Goal: Book appointment/travel/reservation

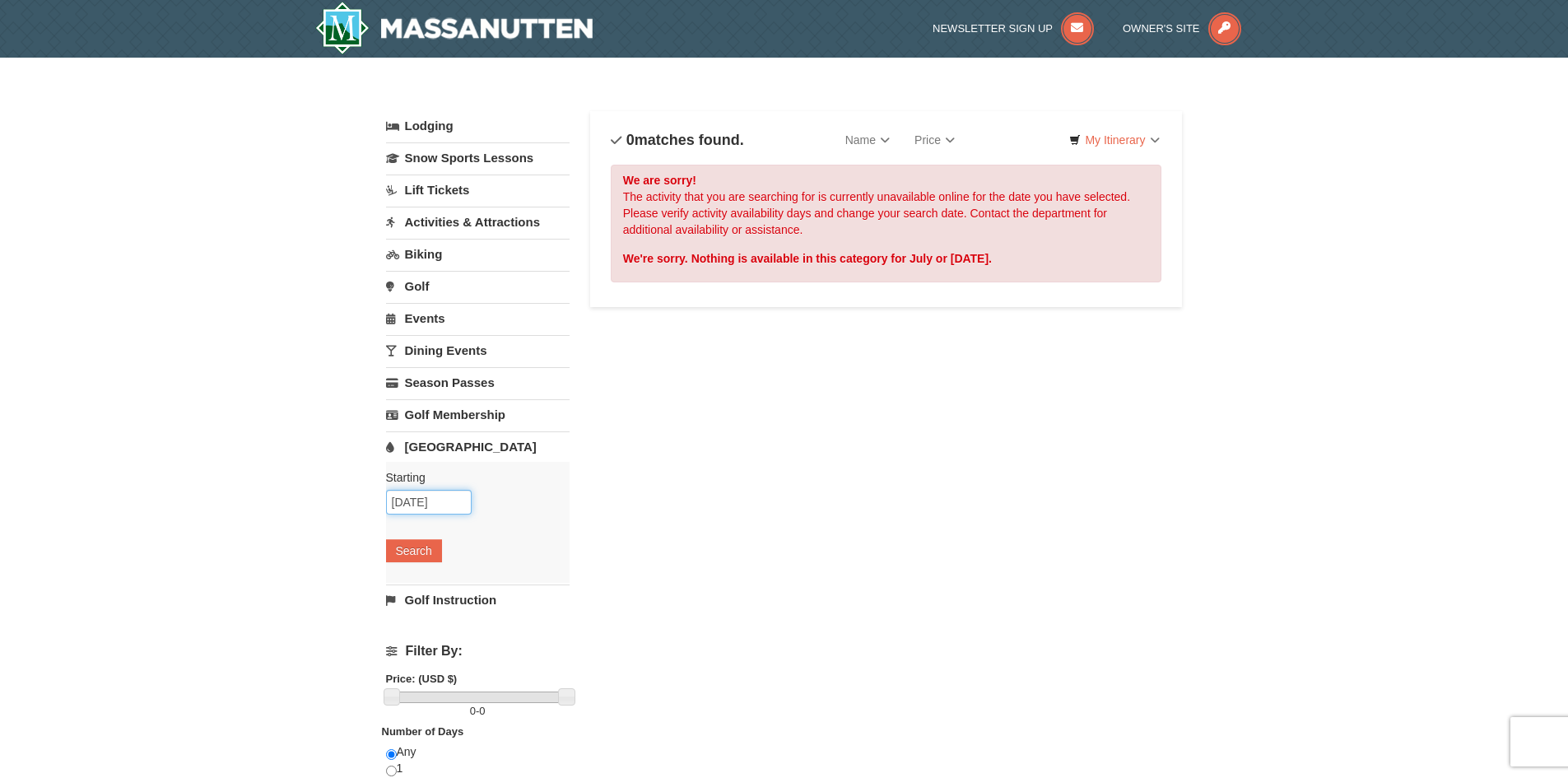
click at [449, 506] on input "[DATE]" at bounding box center [429, 502] width 86 height 25
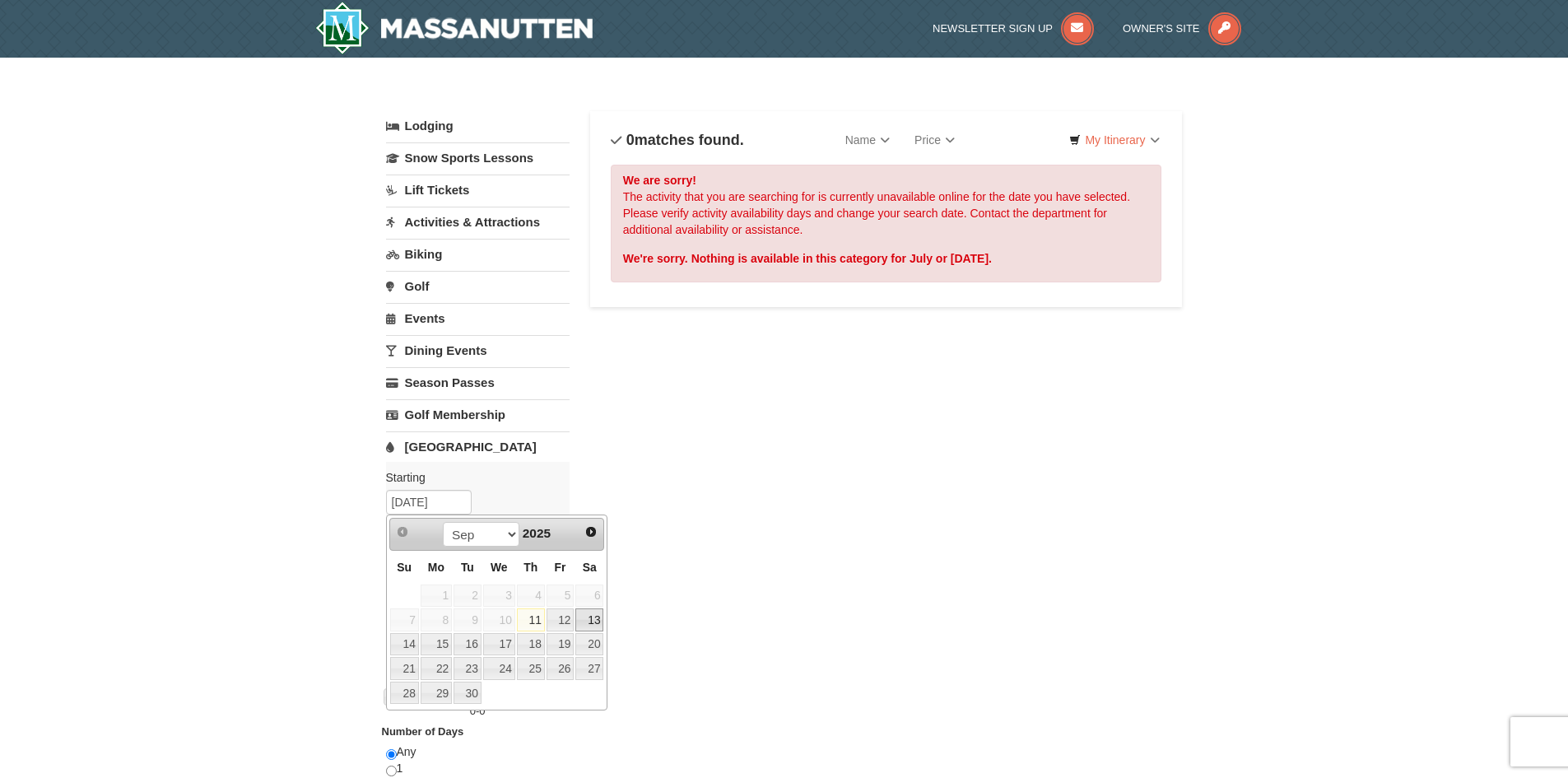
click at [597, 619] on link "13" at bounding box center [589, 619] width 28 height 23
type input "[DATE]"
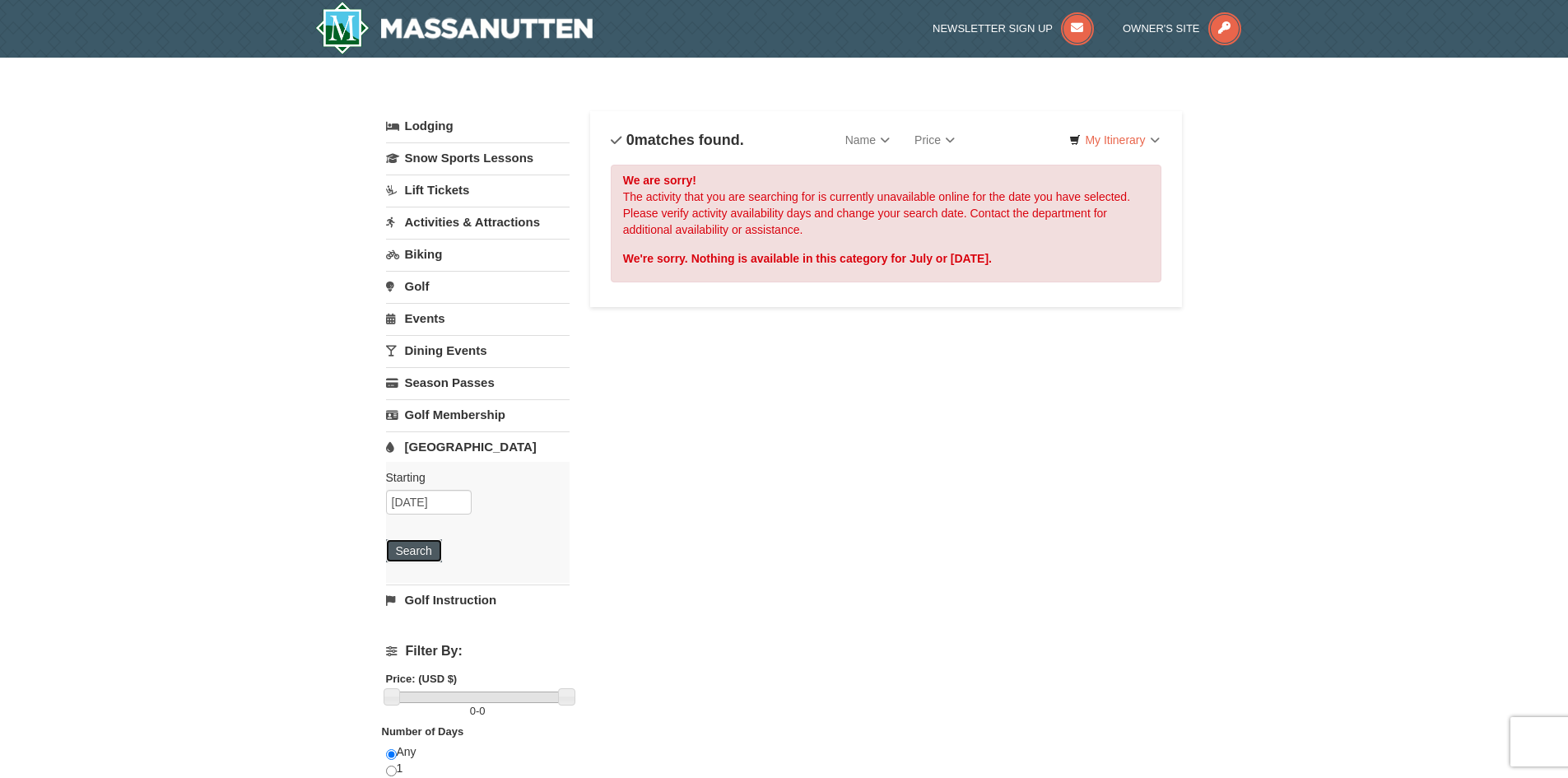
click at [434, 545] on button "Search" at bounding box center [413, 550] width 56 height 23
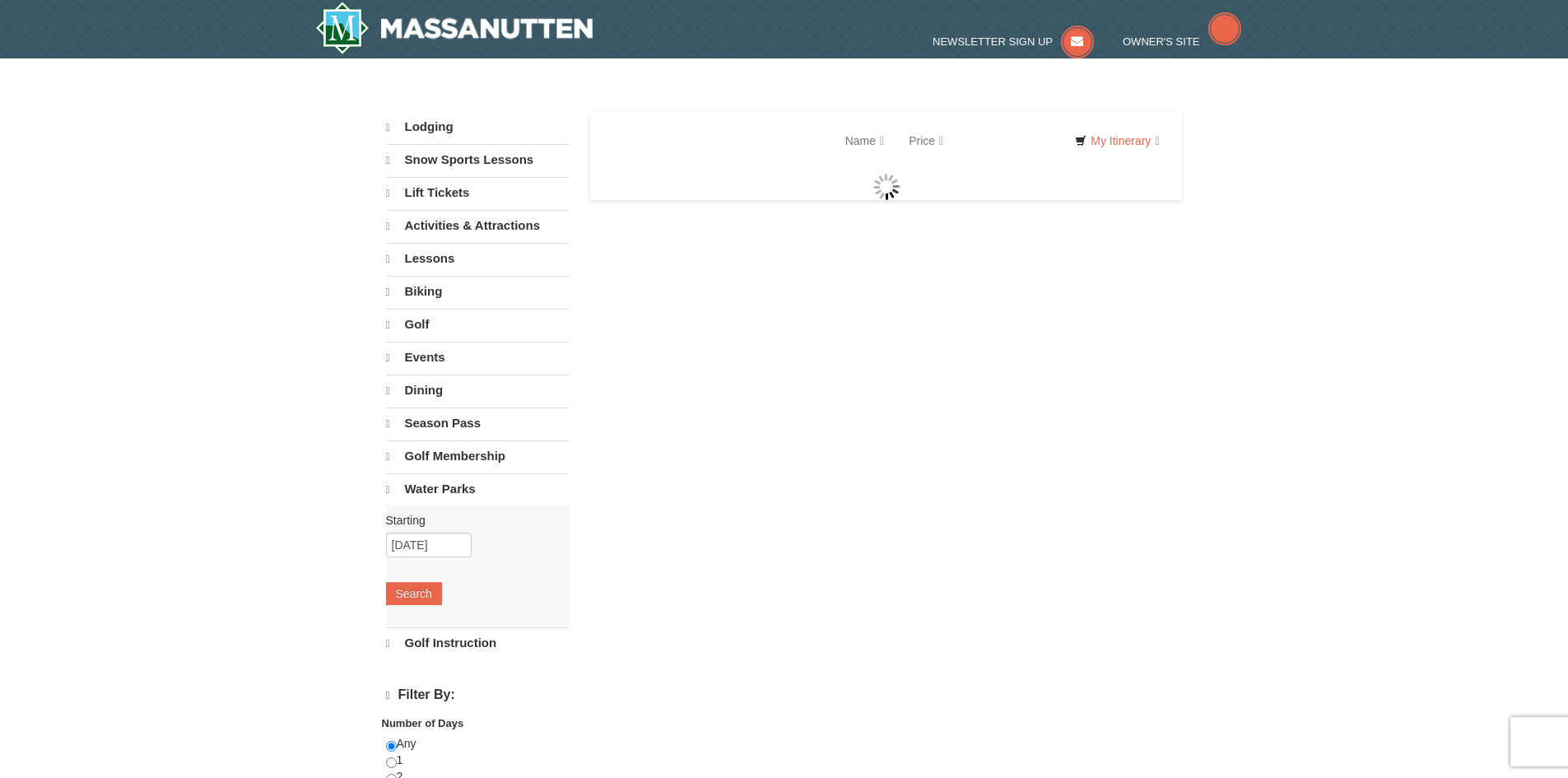
select select "9"
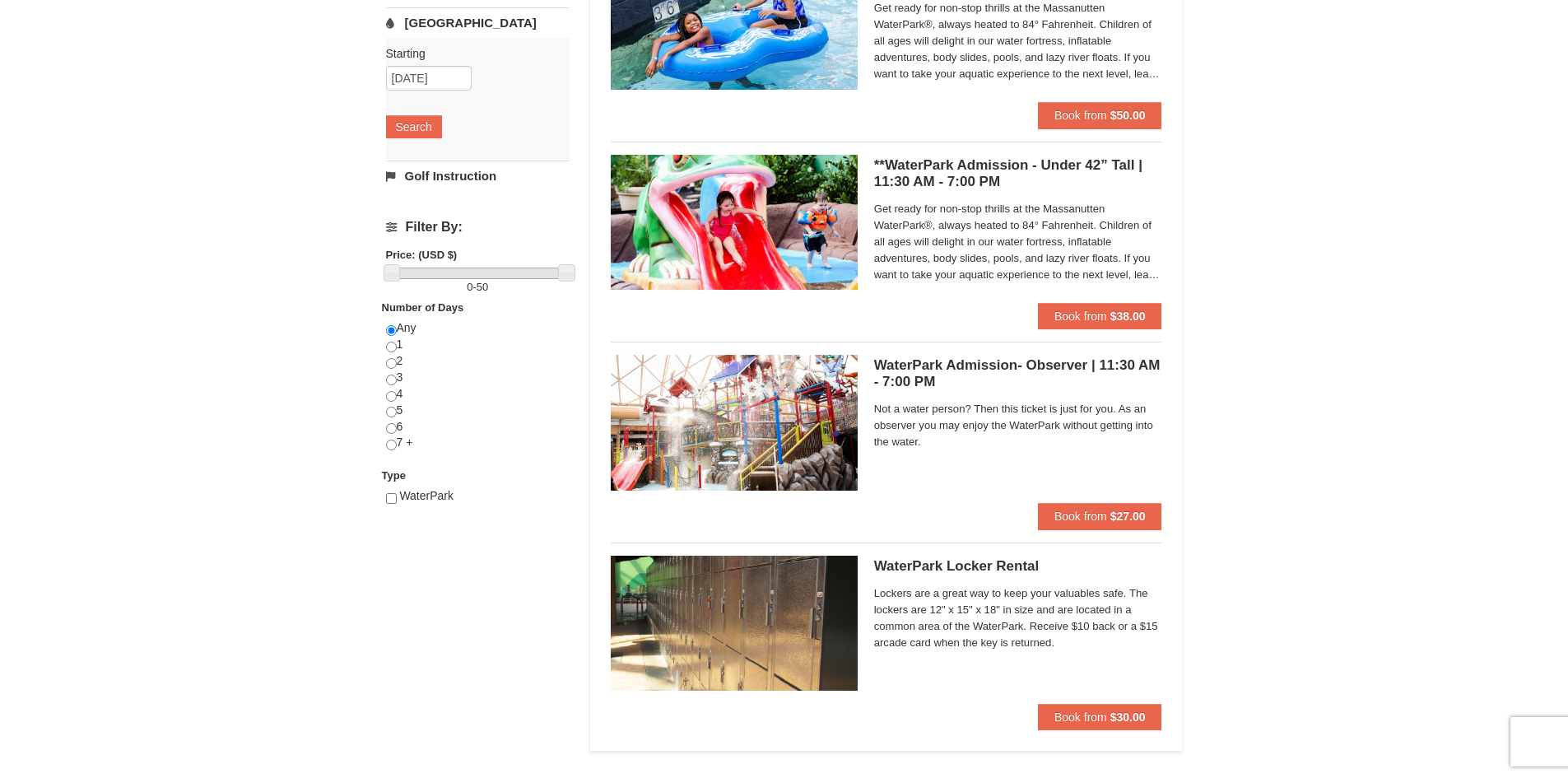
scroll to position [329, 0]
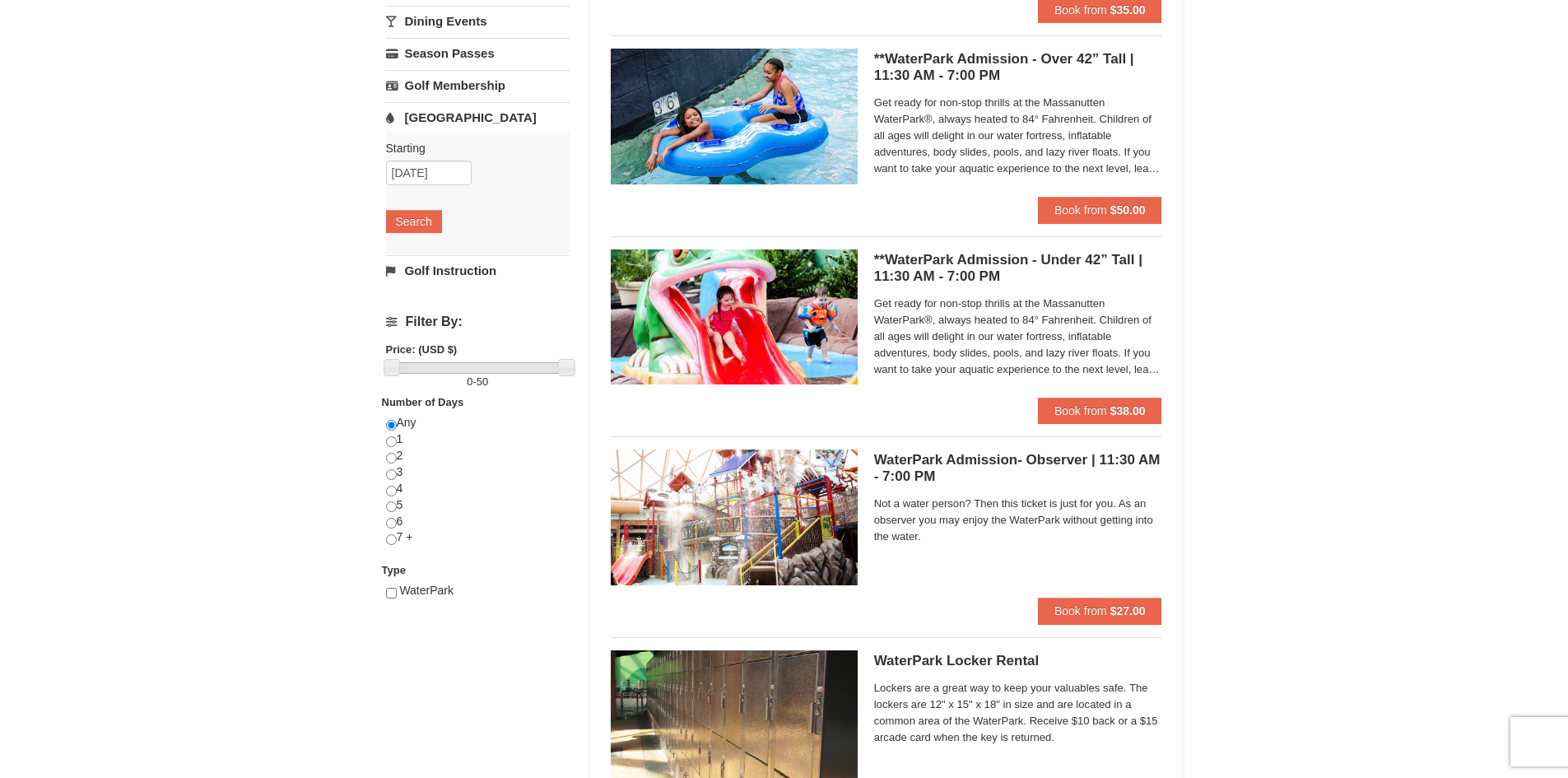
click at [955, 62] on h5 "**WaterPark Admission - Over 42” Tall | 11:30 AM - 7:00 PM Massanutten Indoor/O…" at bounding box center [1018, 67] width 288 height 33
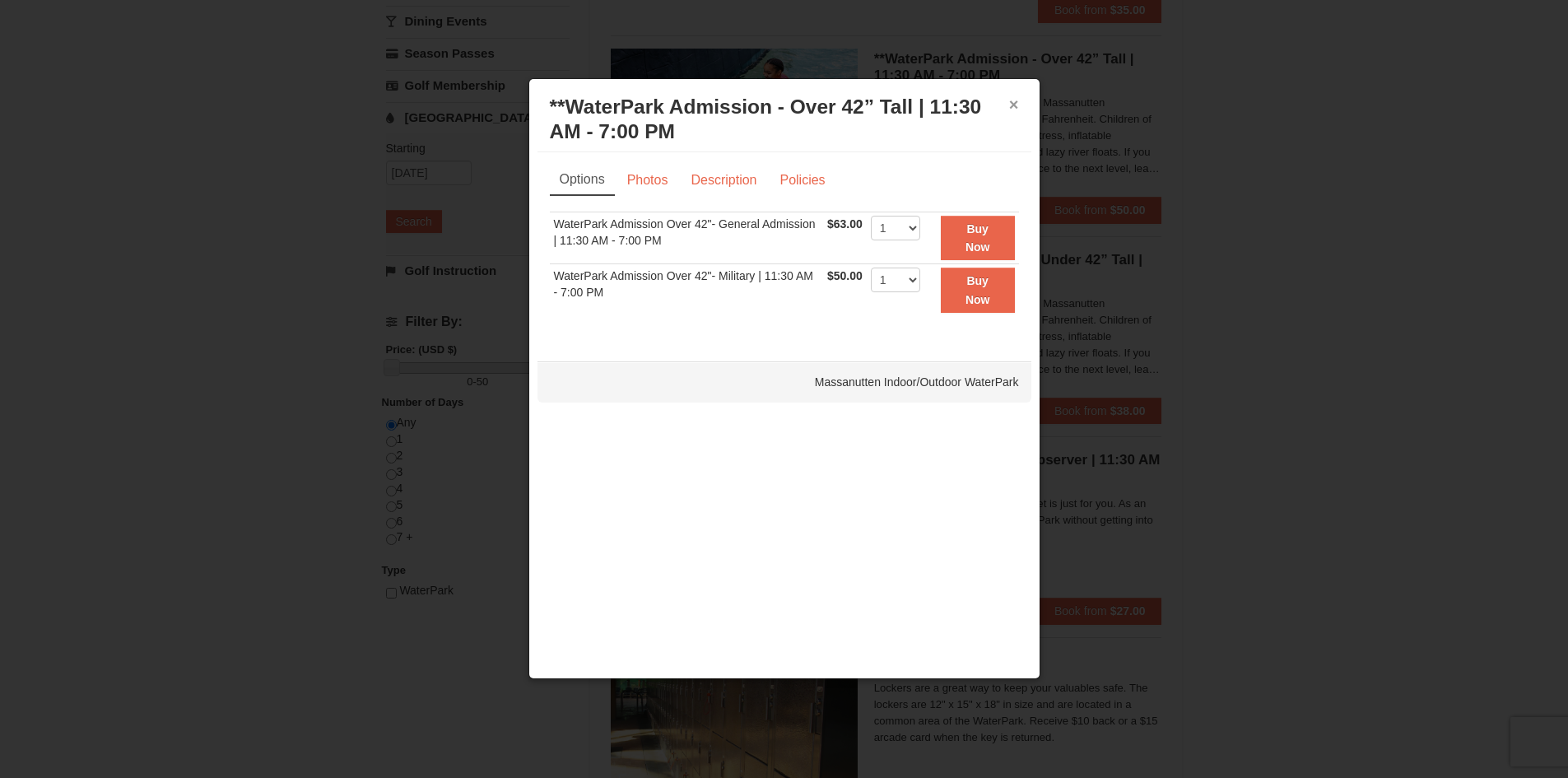
click at [1009, 105] on button "×" at bounding box center [1014, 104] width 9 height 16
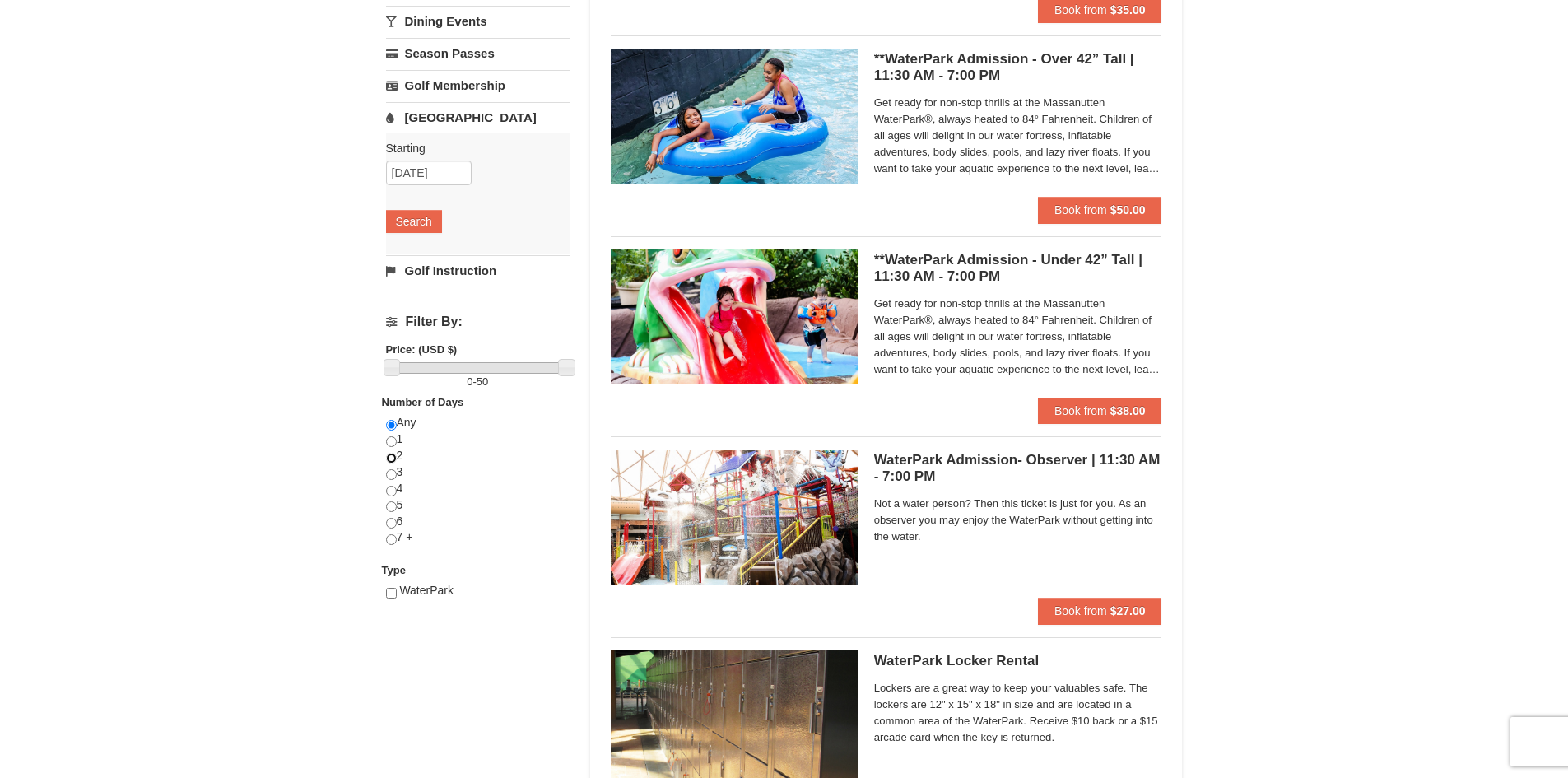
click at [392, 456] on input "radio" at bounding box center [391, 458] width 10 height 10
radio input "true"
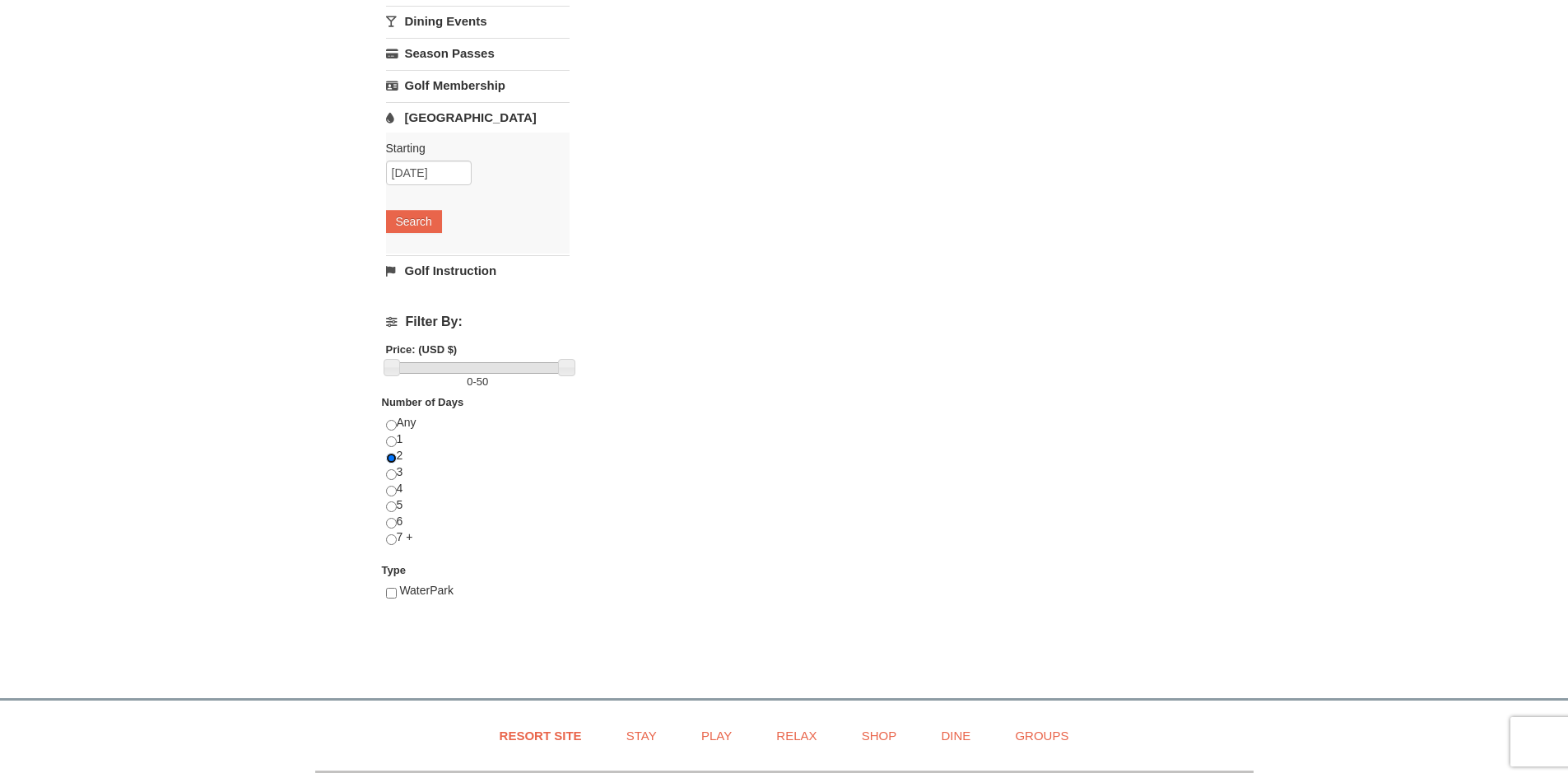
scroll to position [0, 0]
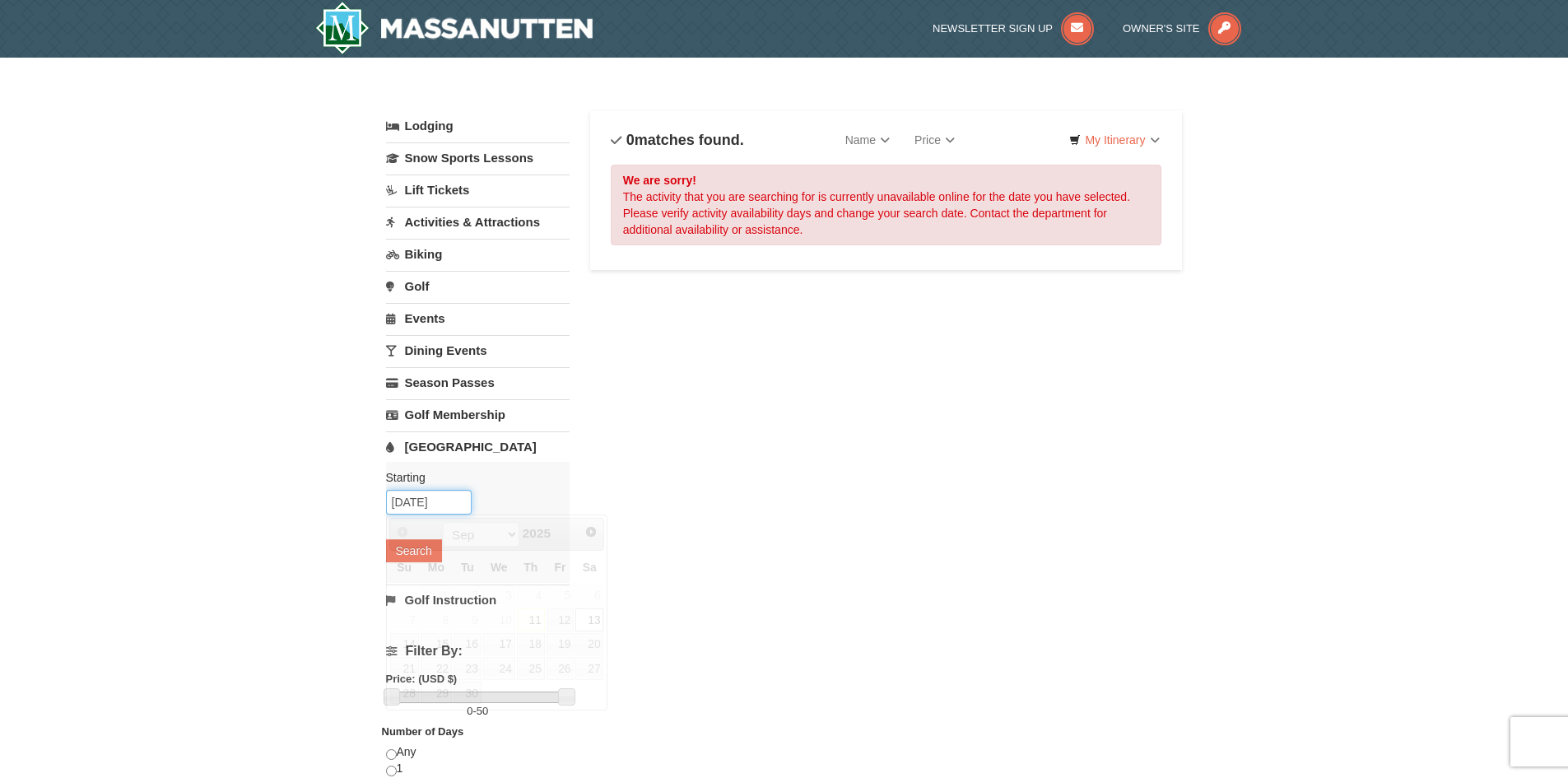
click at [459, 504] on input "09/13/2025" at bounding box center [429, 502] width 86 height 25
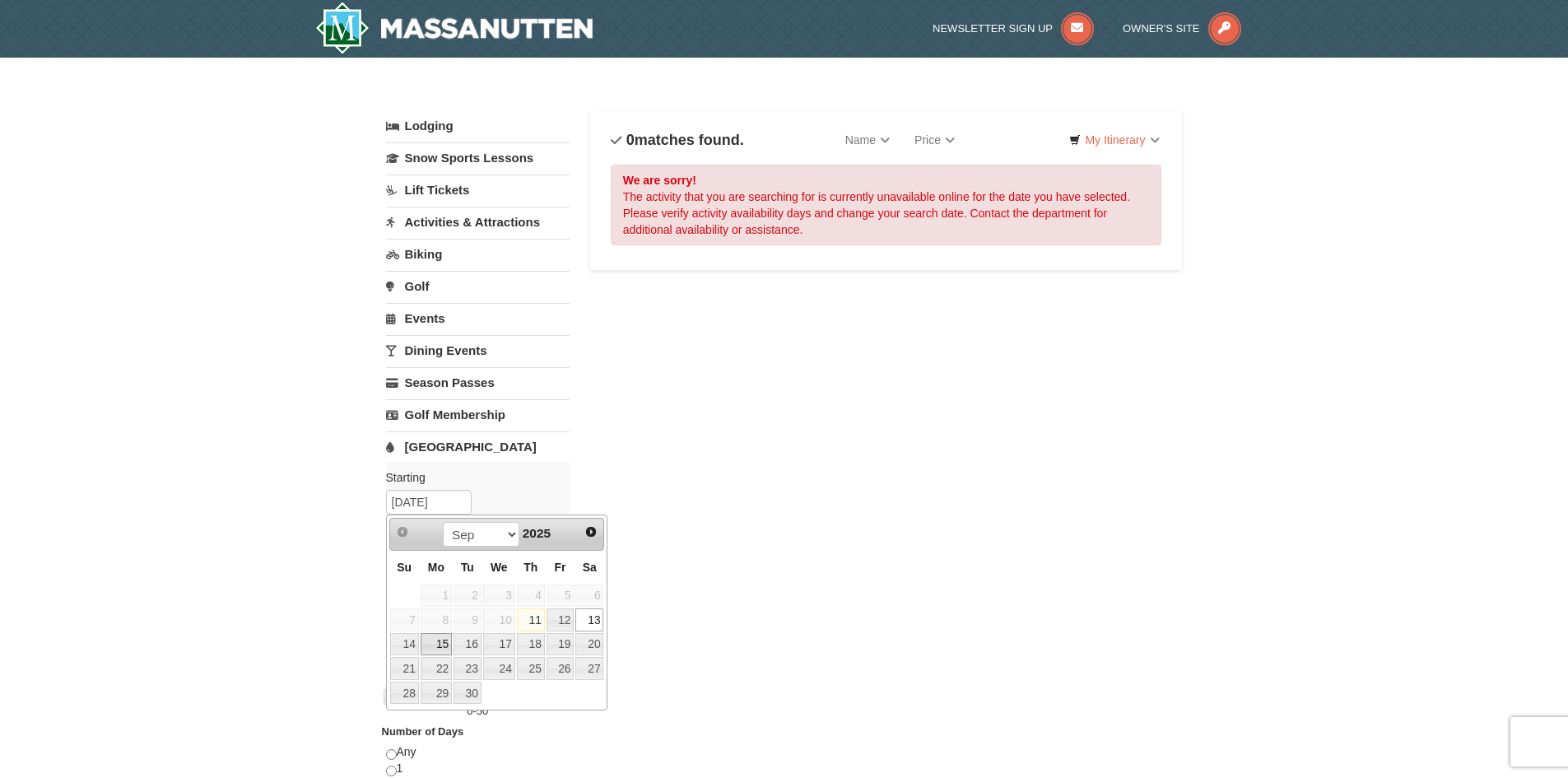
click at [445, 643] on link "15" at bounding box center [436, 644] width 31 height 23
type input "09/15/2025"
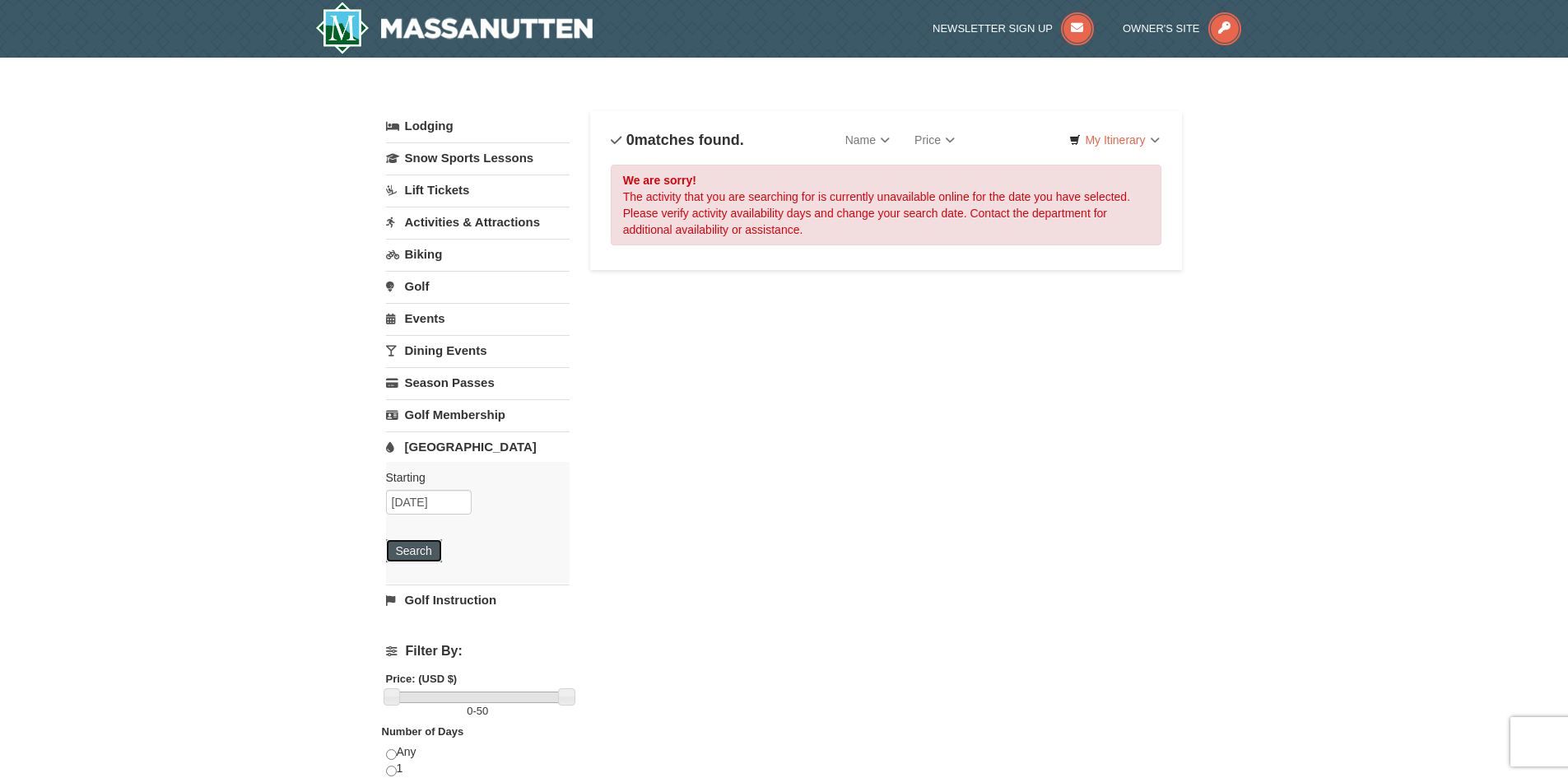
click at [437, 542] on button "Search" at bounding box center [413, 550] width 56 height 23
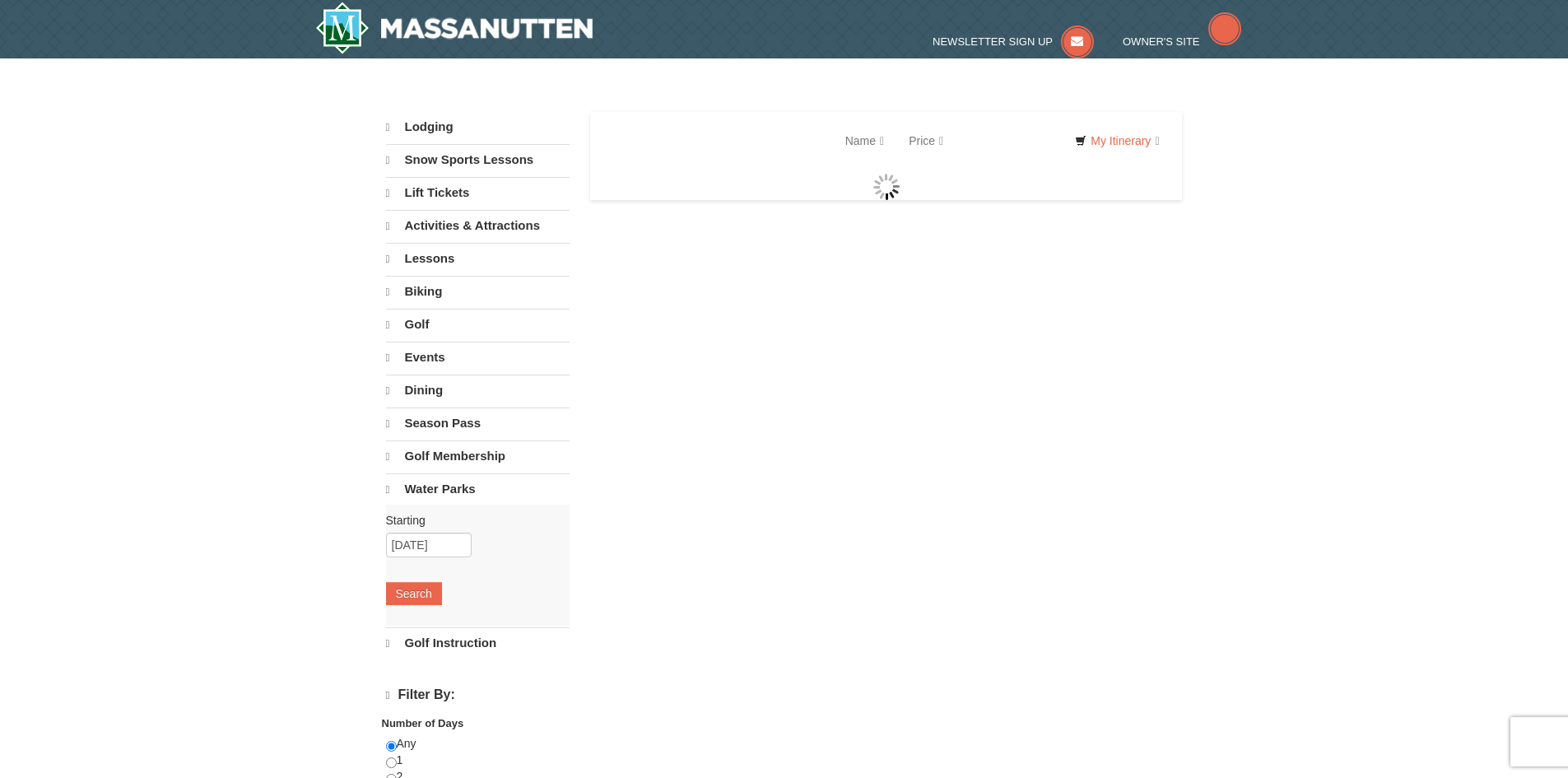
select select "9"
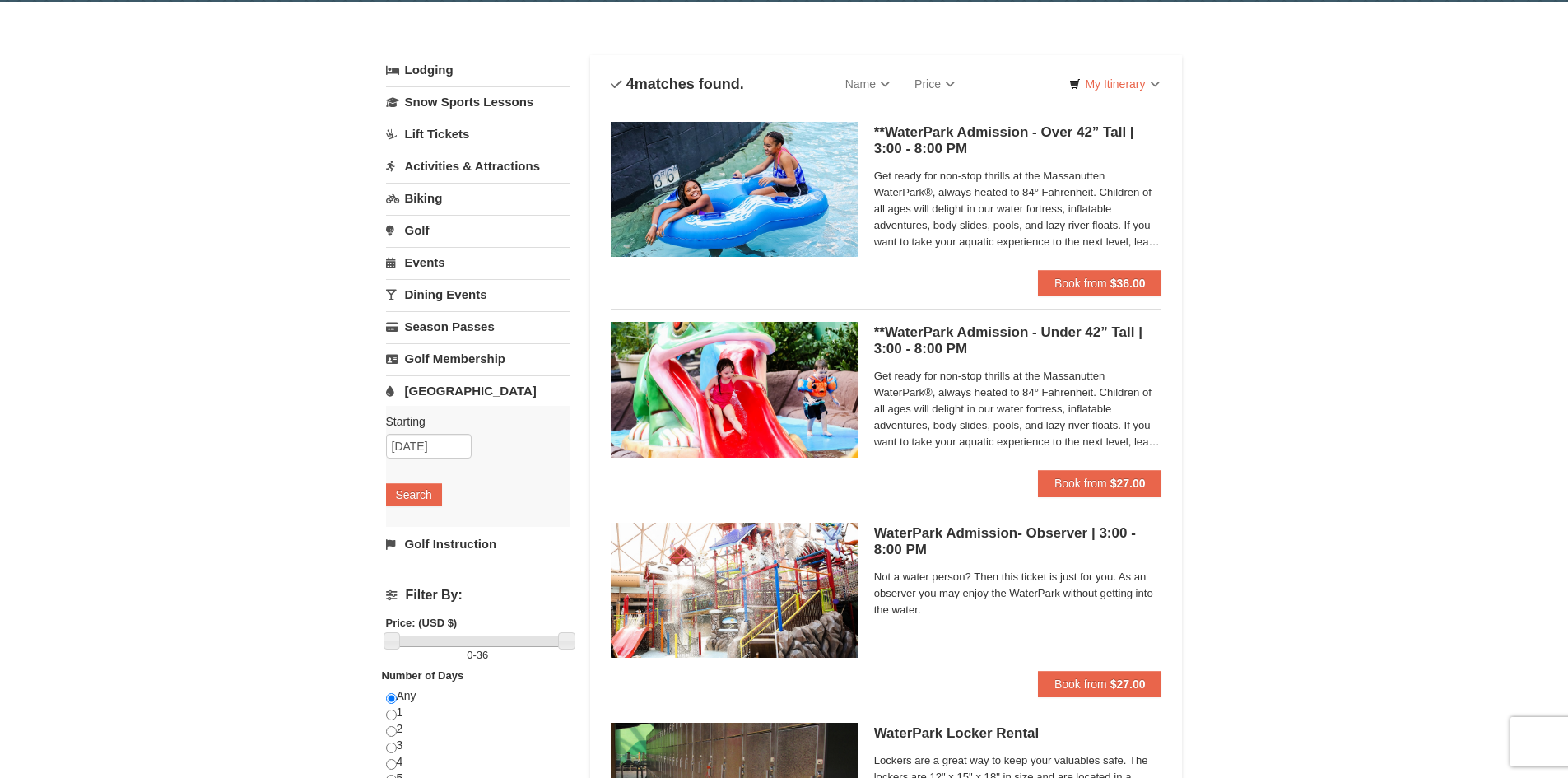
scroll to position [164, 0]
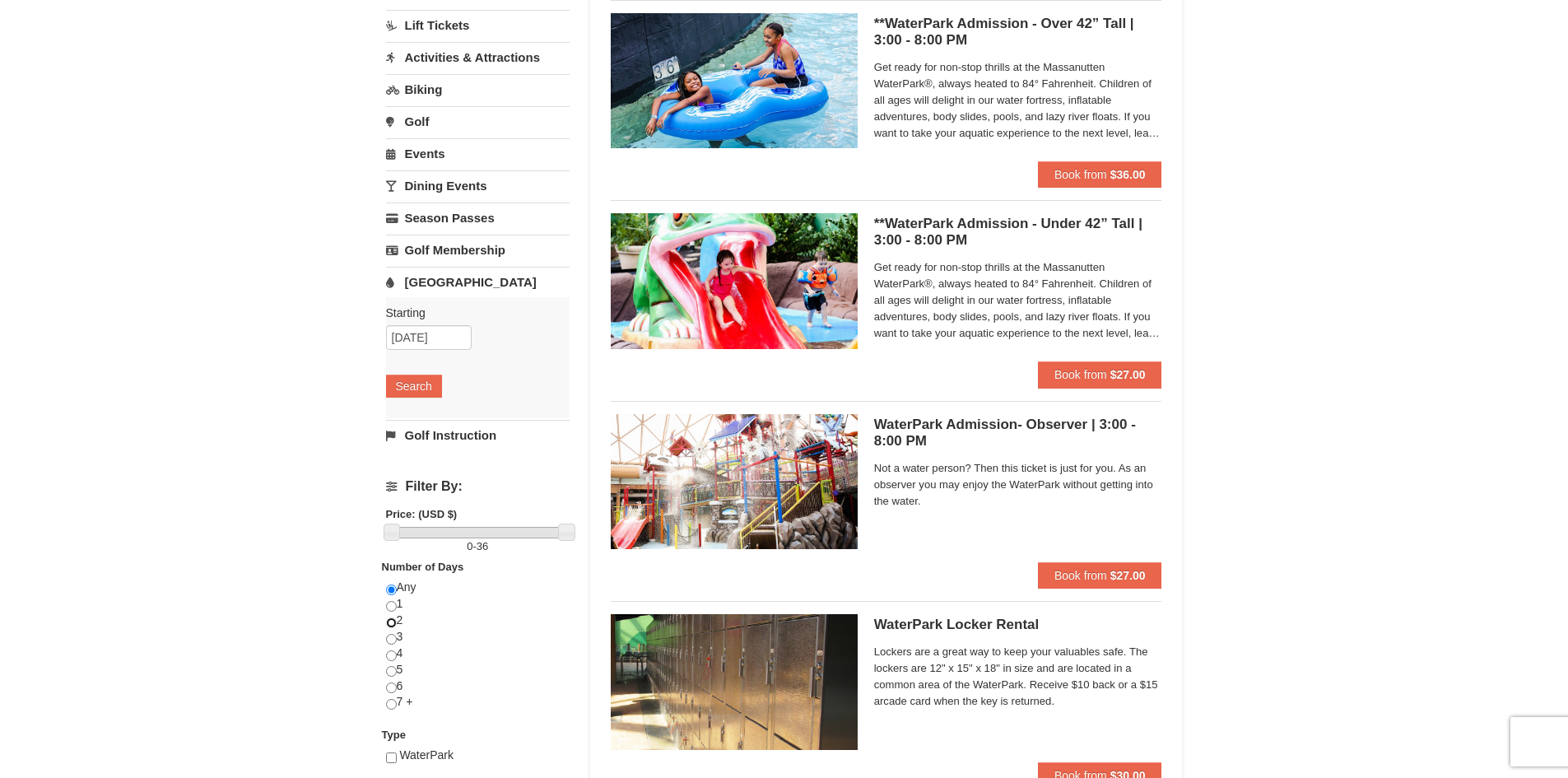
click at [391, 624] on input "radio" at bounding box center [391, 622] width 10 height 10
radio input "true"
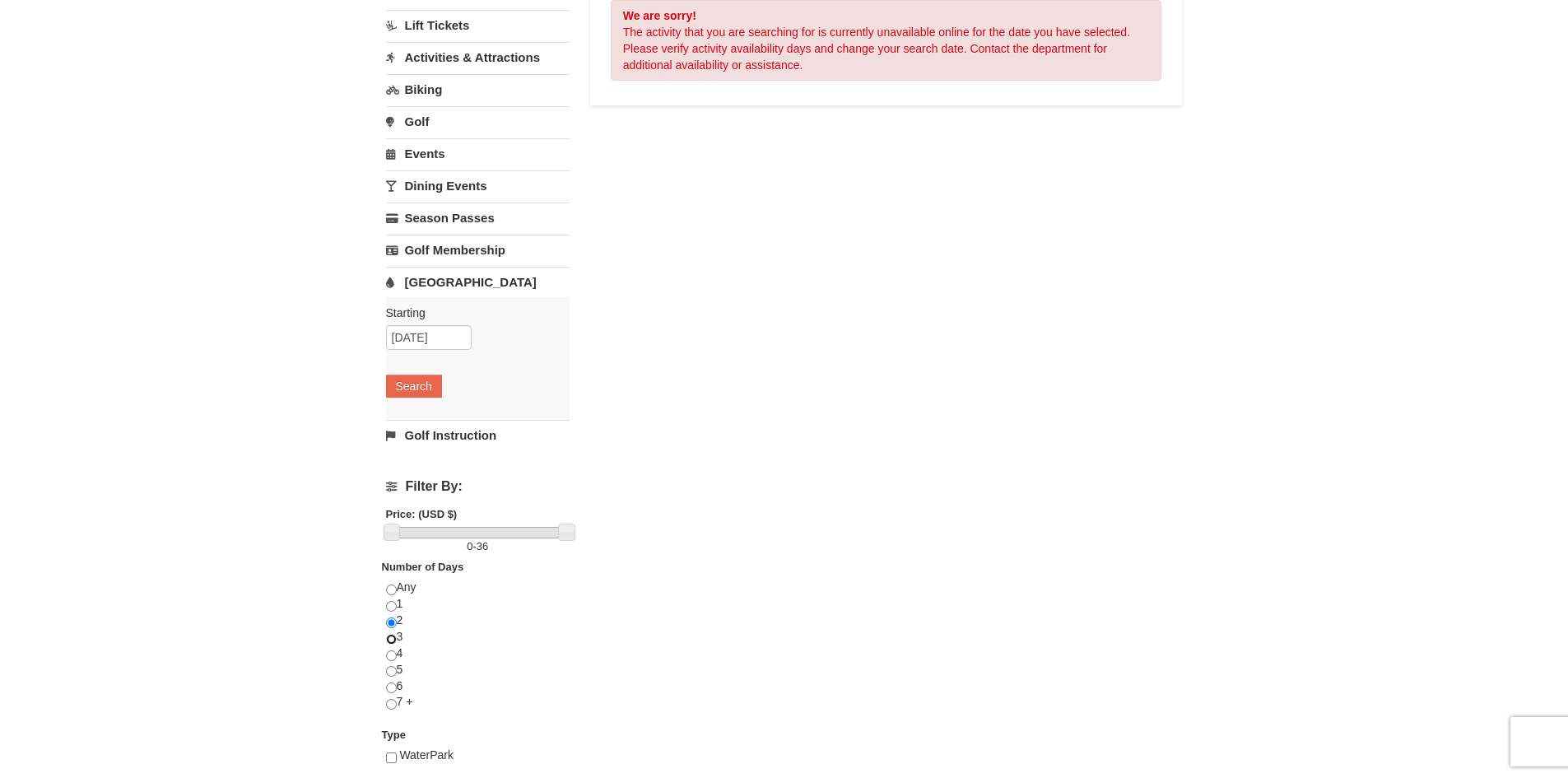
click at [395, 636] on input "radio" at bounding box center [391, 639] width 10 height 10
radio input "true"
click at [395, 652] on input "radio" at bounding box center [391, 655] width 10 height 10
radio input "true"
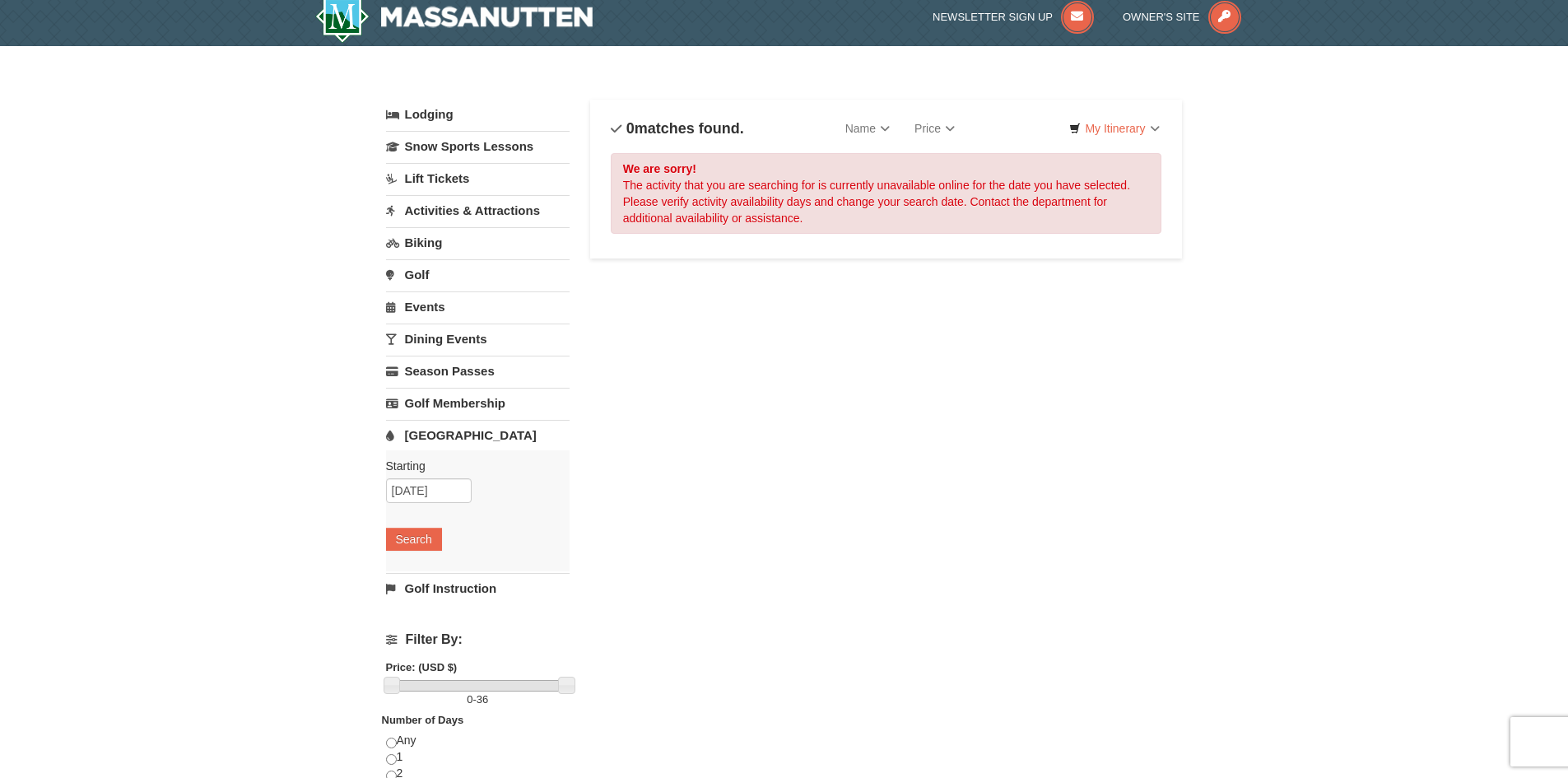
scroll to position [0, 0]
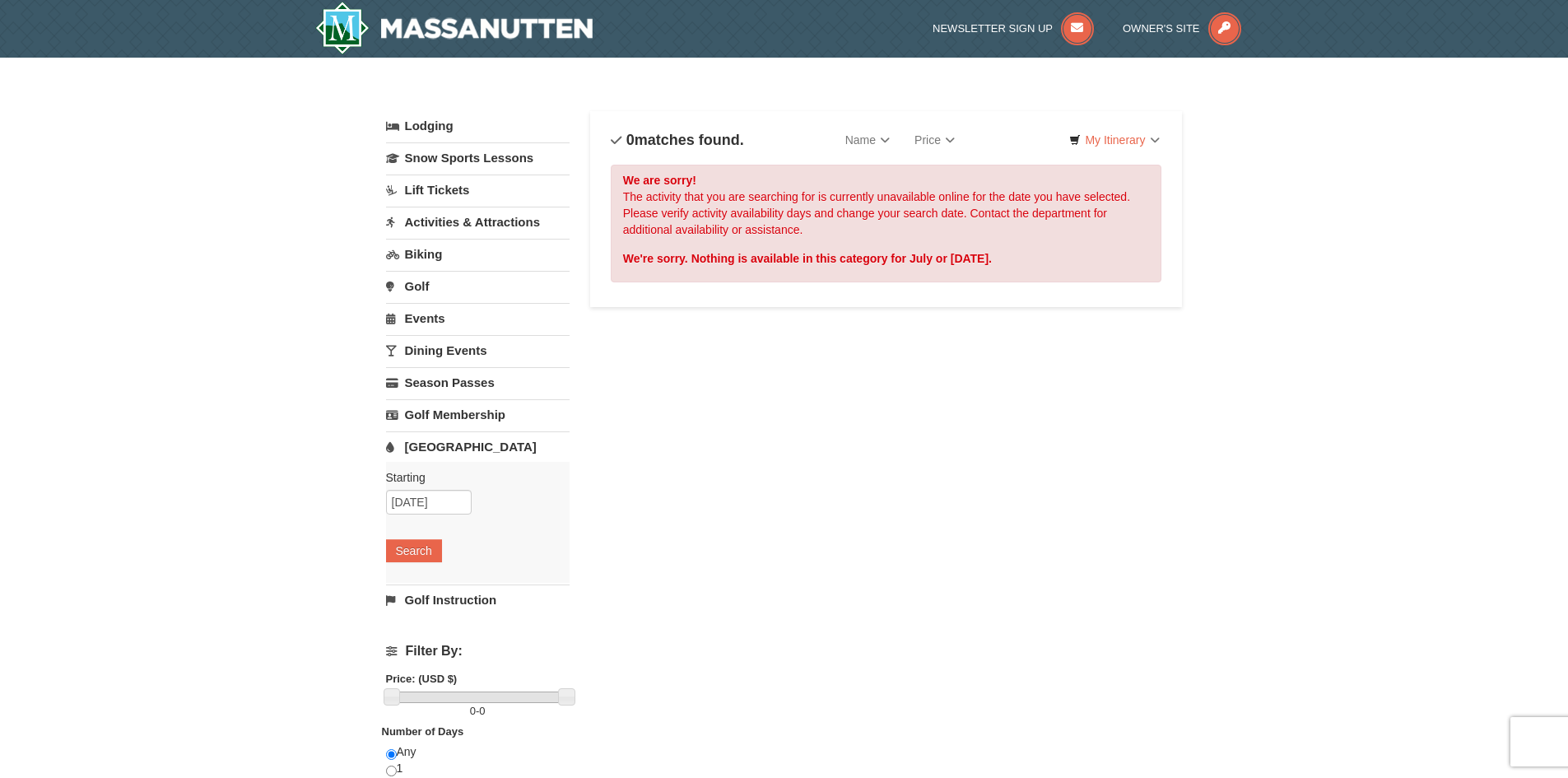
click at [477, 222] on link "Activities & Attractions" at bounding box center [477, 221] width 183 height 30
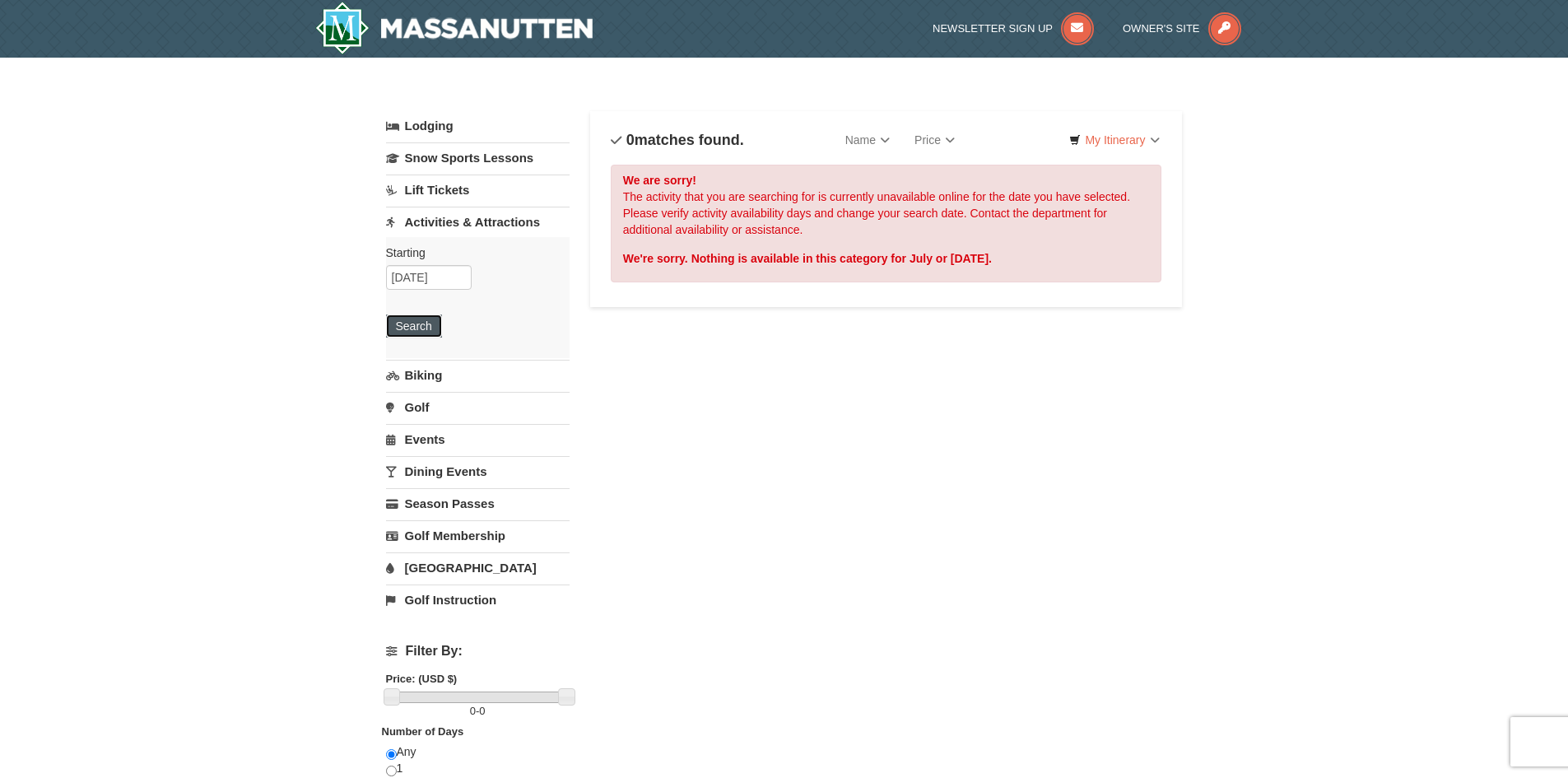
click at [413, 323] on button "Search" at bounding box center [413, 326] width 56 height 23
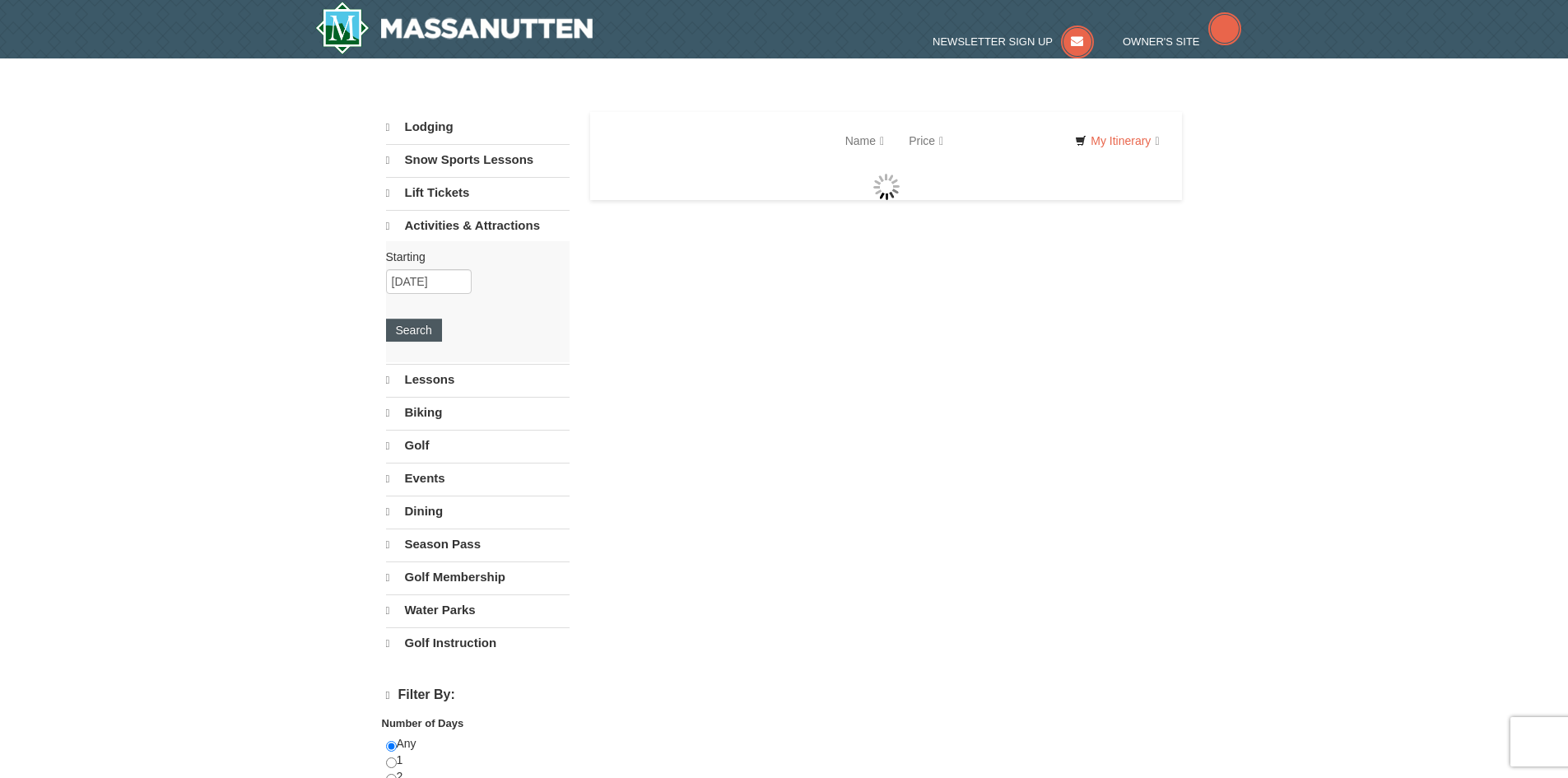
select select "9"
